Goal: Task Accomplishment & Management: Use online tool/utility

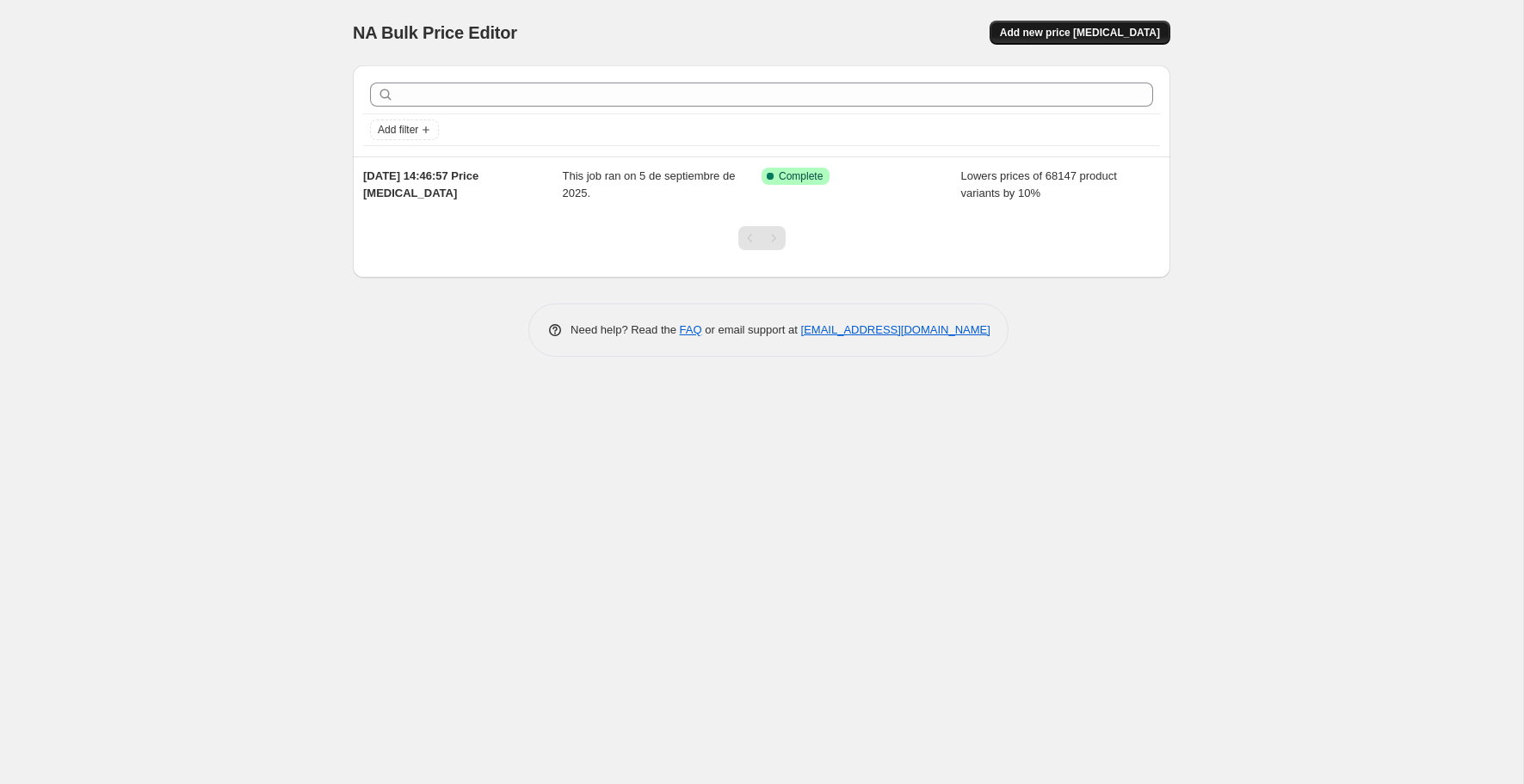
click at [1110, 35] on span "Add new price [MEDICAL_DATA]" at bounding box center [1079, 32] width 160 height 14
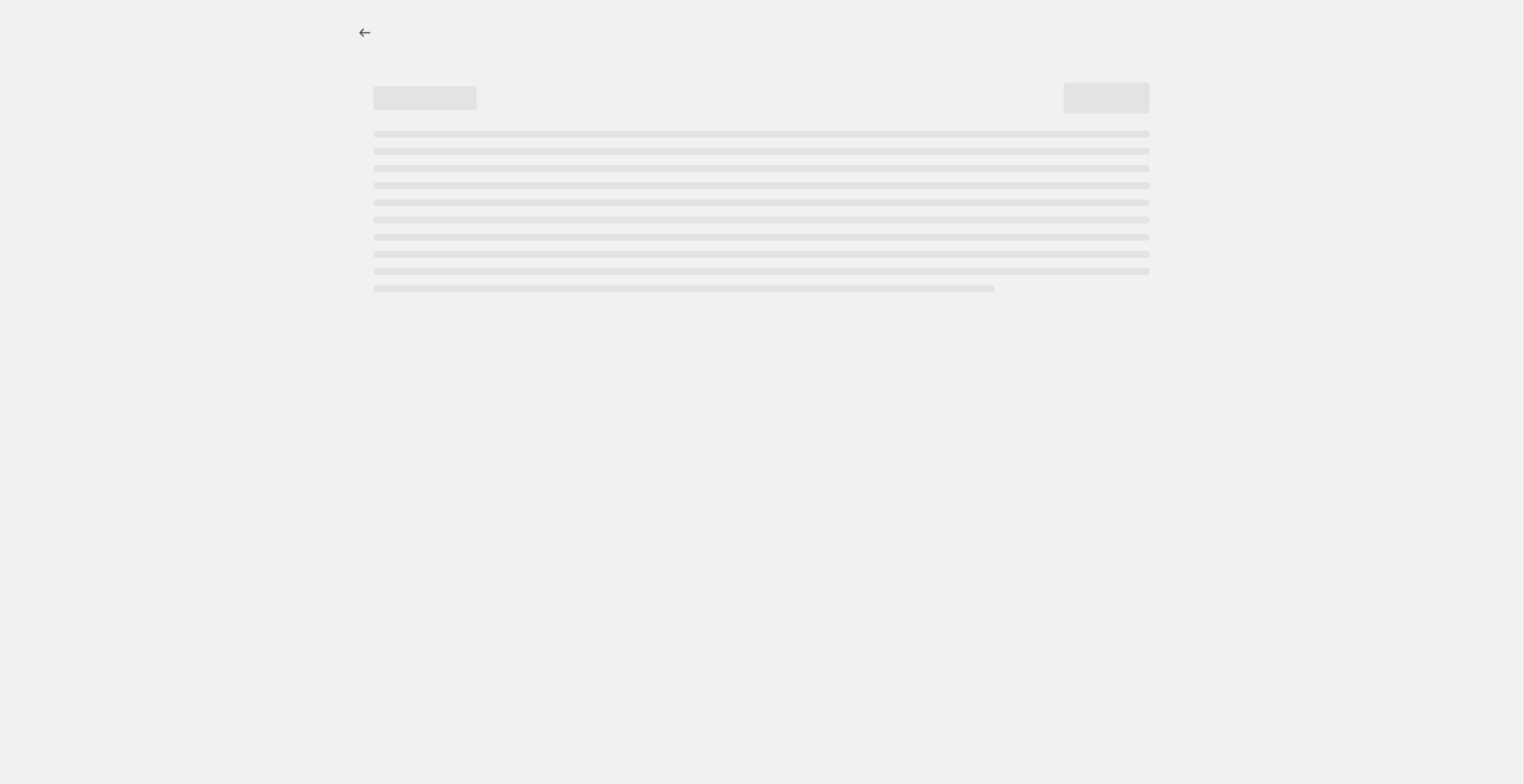
select select "percentage"
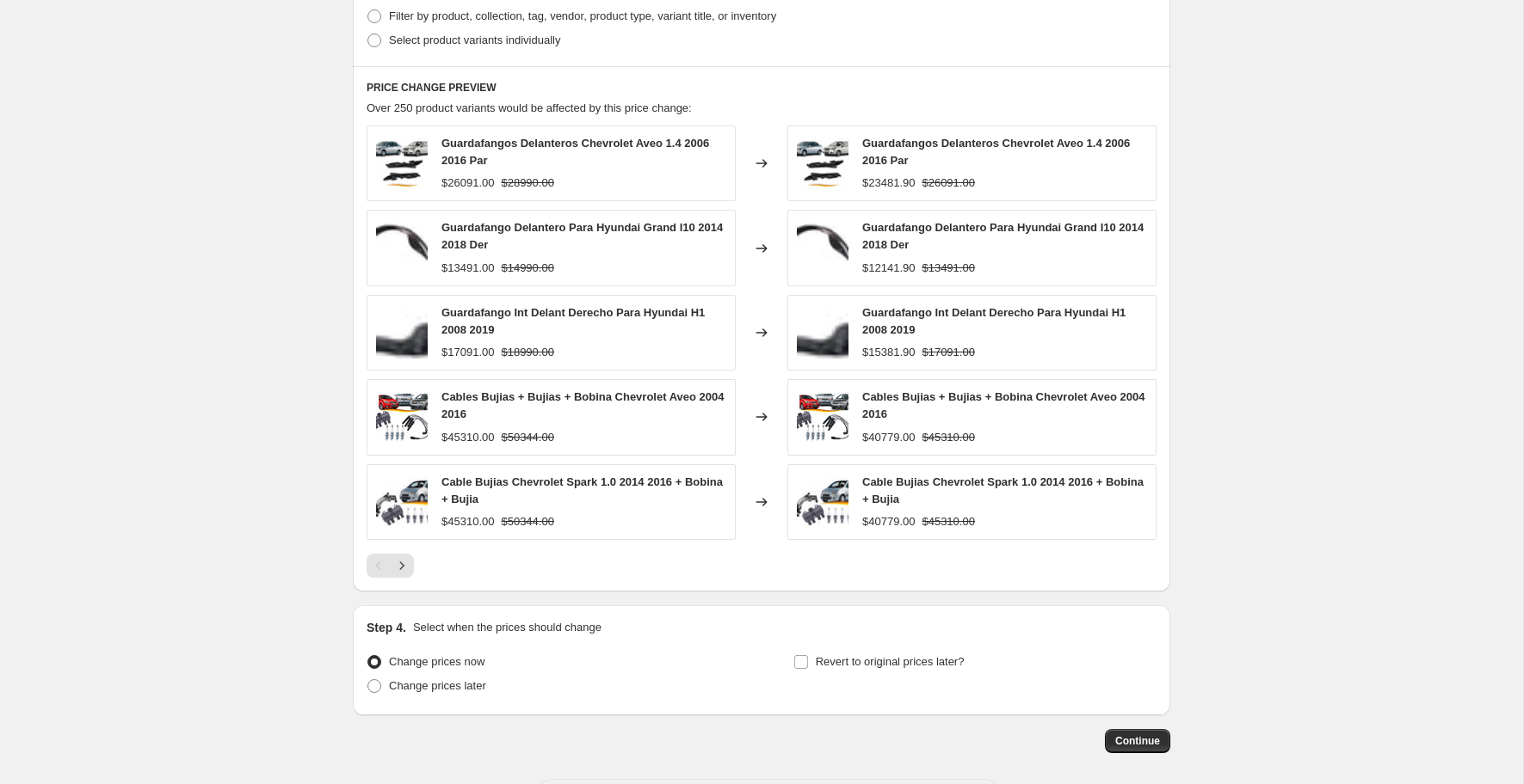
scroll to position [962, 0]
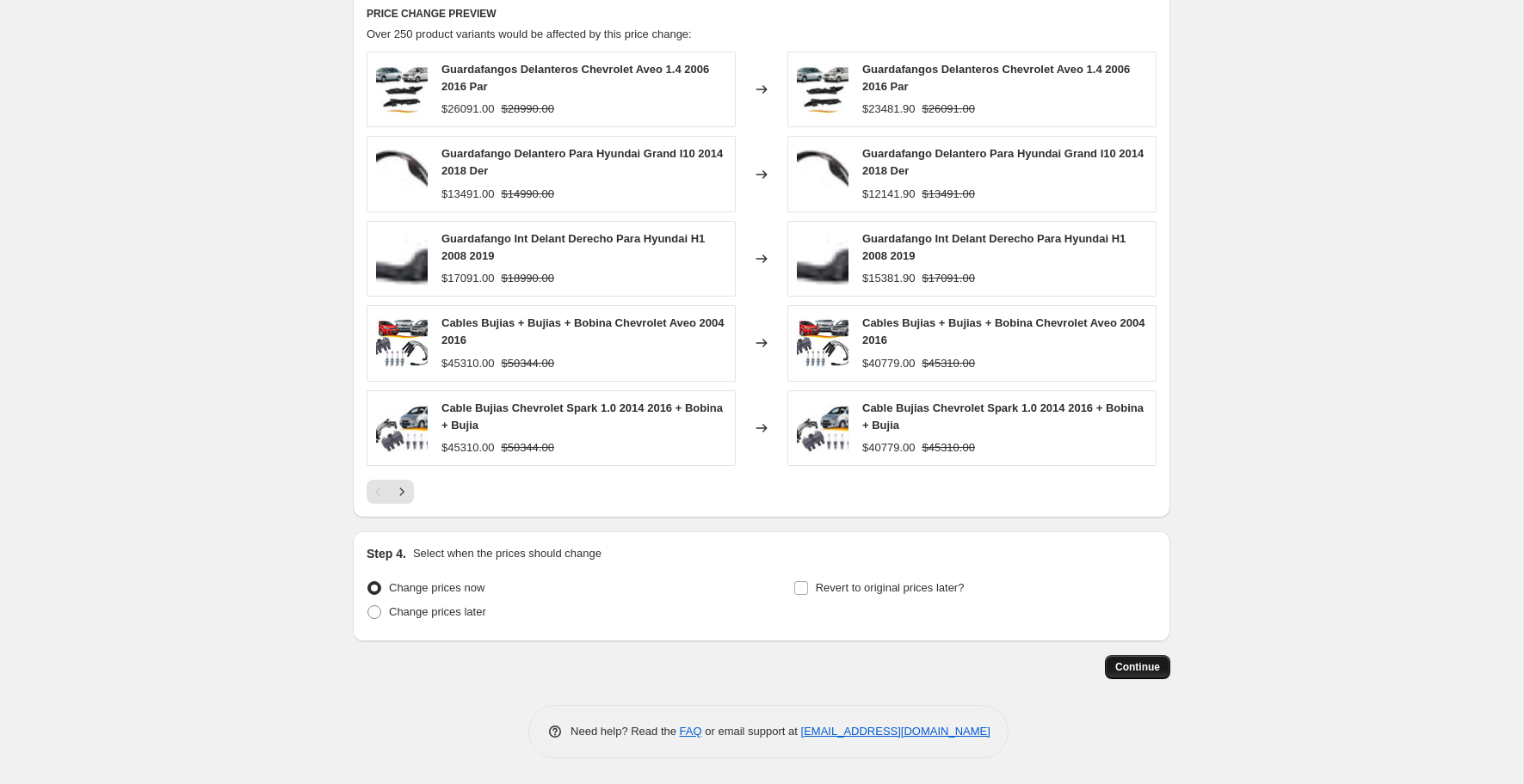
click at [1150, 674] on button "Continue" at bounding box center [1137, 667] width 65 height 24
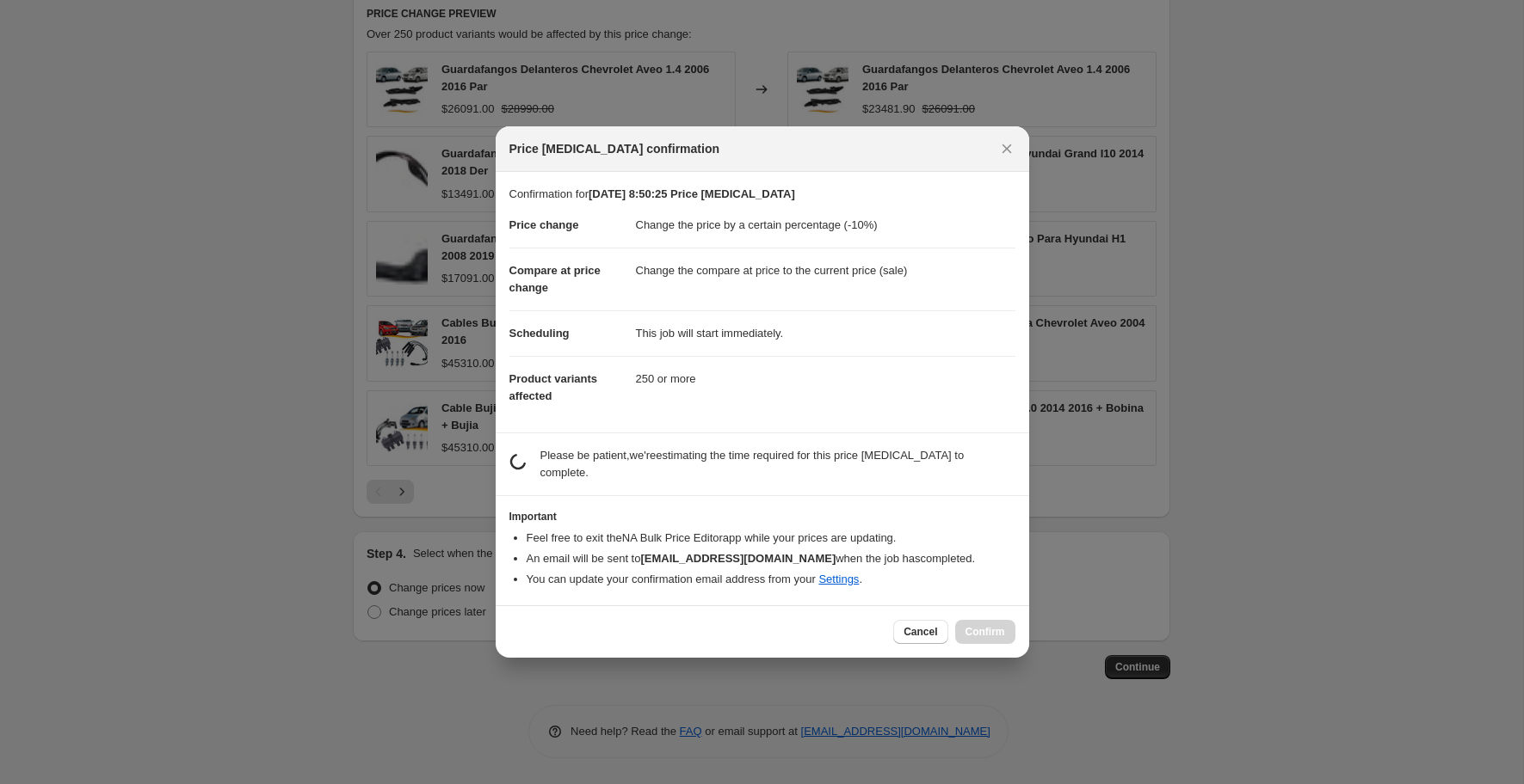
click at [114, 206] on div at bounding box center [762, 392] width 1524 height 784
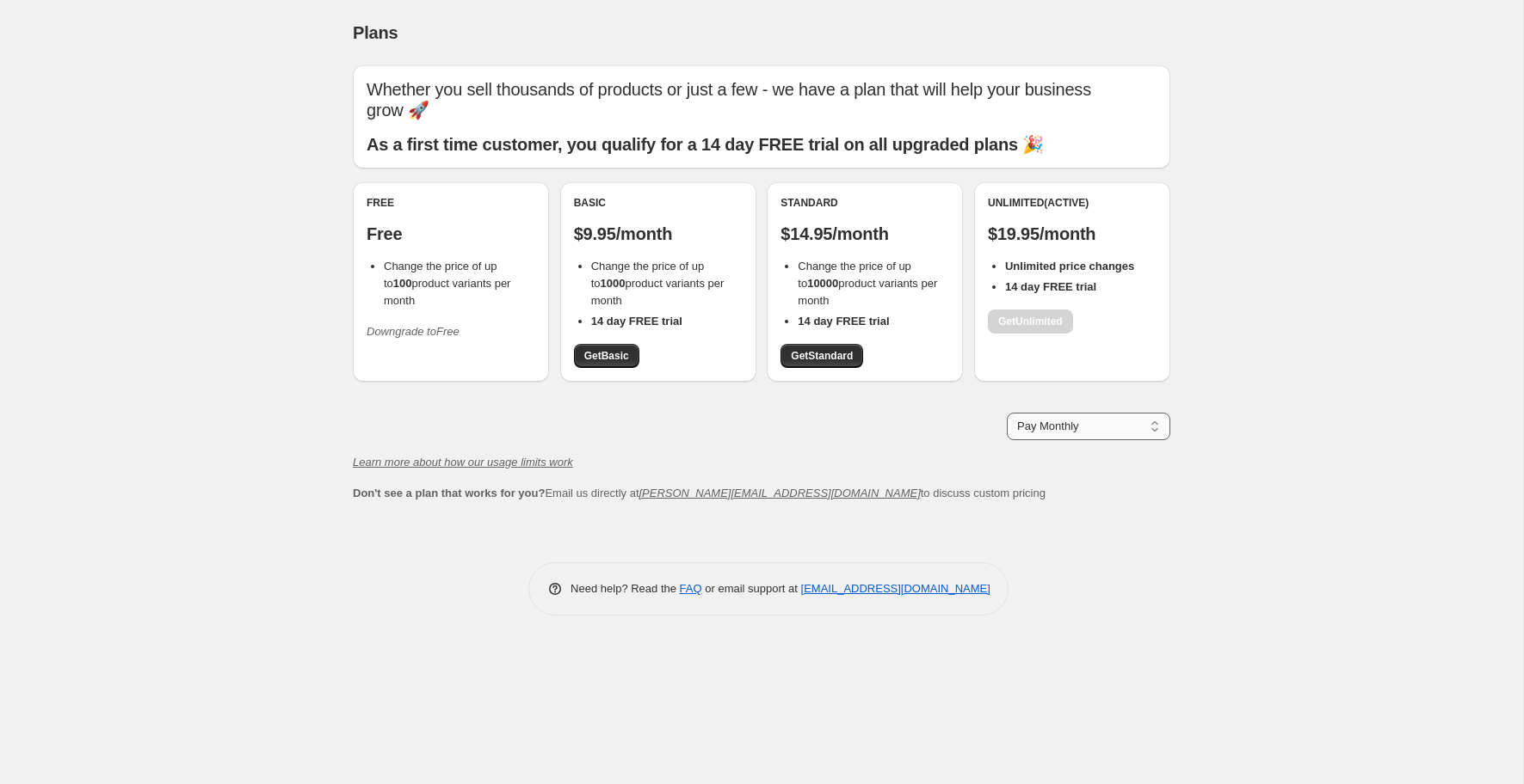
click at [1068, 413] on select "Pay Monthly Pay Yearly (Save 16%)" at bounding box center [1088, 426] width 164 height 27
click at [1035, 413] on select "Pay Monthly Pay Yearly (Save 16%)" at bounding box center [1088, 426] width 164 height 27
click at [1007, 413] on select "Pay Monthly Pay Yearly (Save 16%)" at bounding box center [1088, 426] width 164 height 27
